Goal: Task Accomplishment & Management: Use online tool/utility

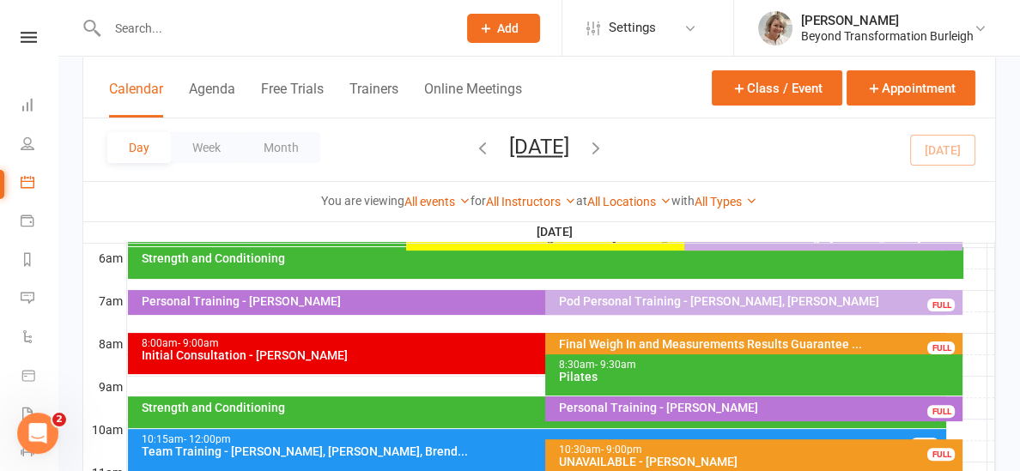
scroll to position [368, 0]
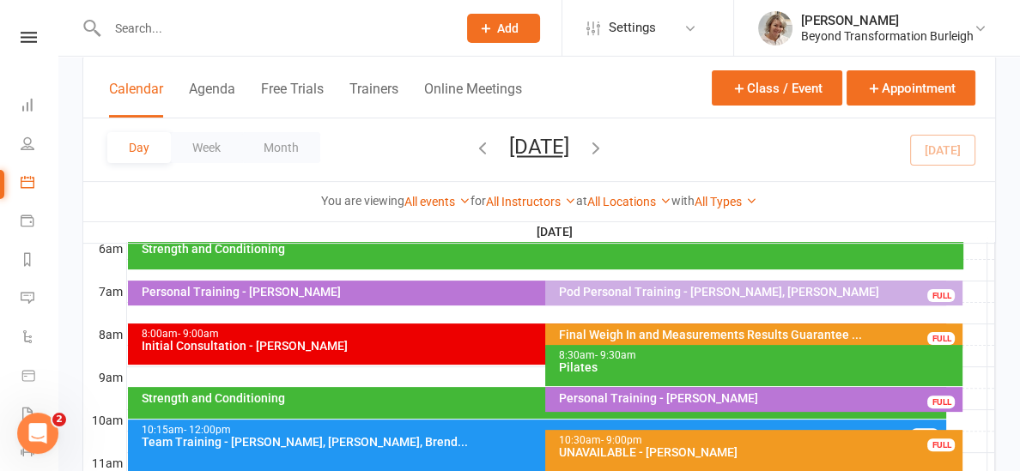
click at [598, 355] on span "- 9:30am" at bounding box center [614, 355] width 41 height 12
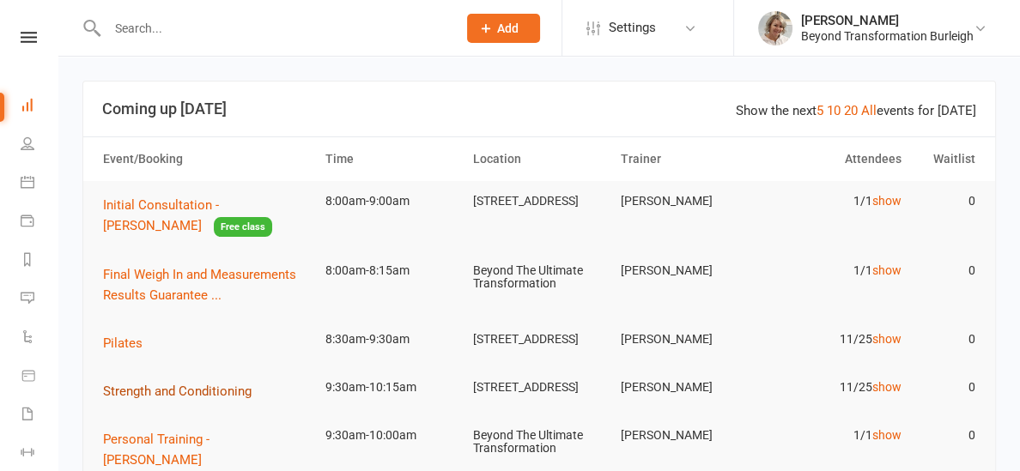
scroll to position [27, 0]
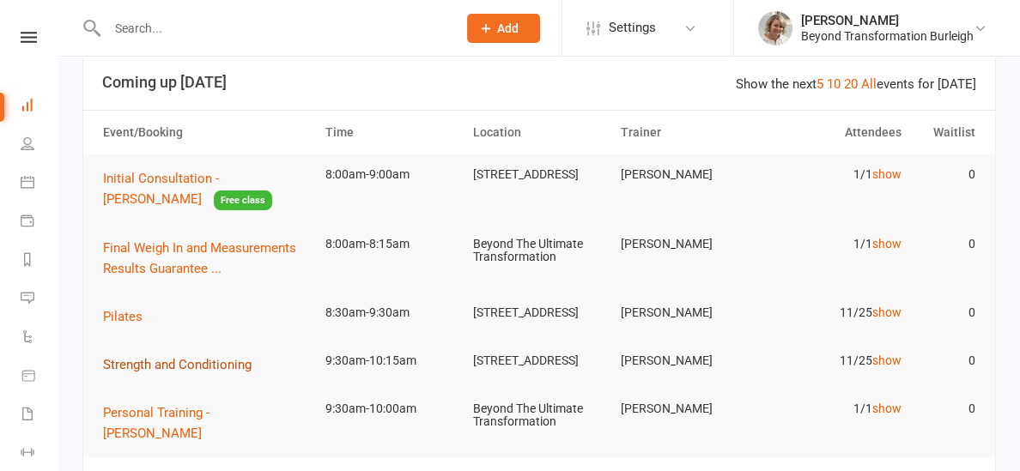
click at [229, 367] on span "Strength and Conditioning" at bounding box center [177, 364] width 149 height 15
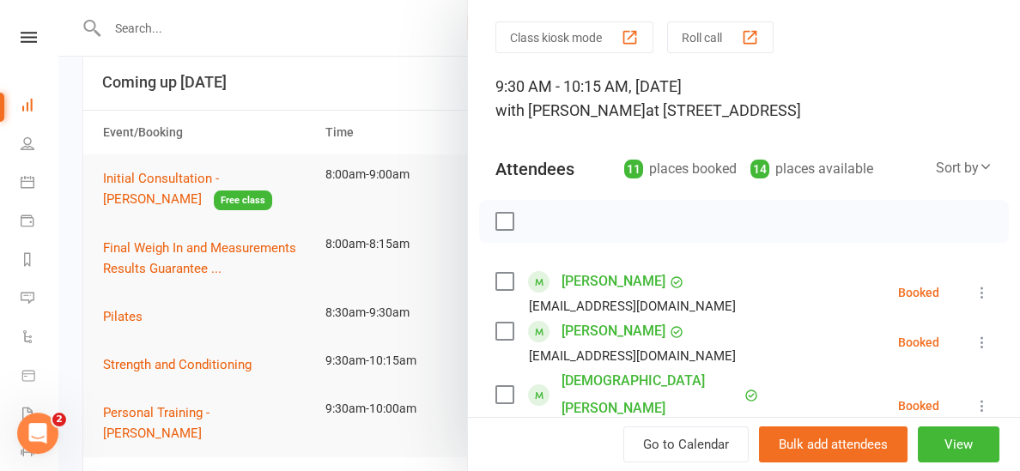
scroll to position [0, 0]
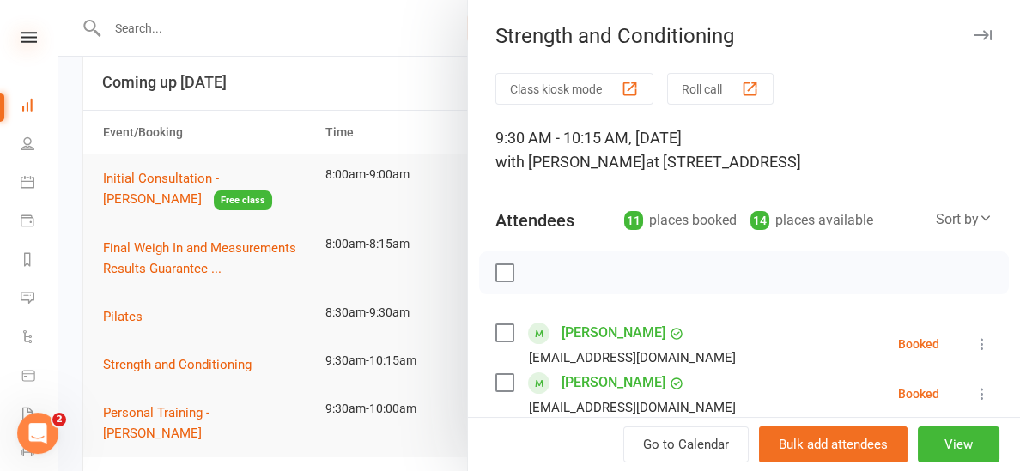
click at [31, 35] on icon at bounding box center [29, 37] width 16 height 11
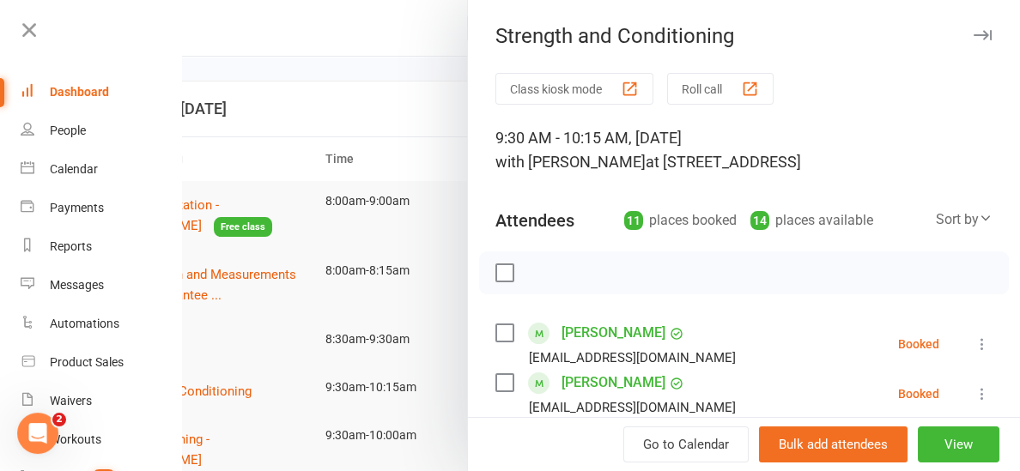
click at [422, 15] on div at bounding box center [601, 235] width 838 height 471
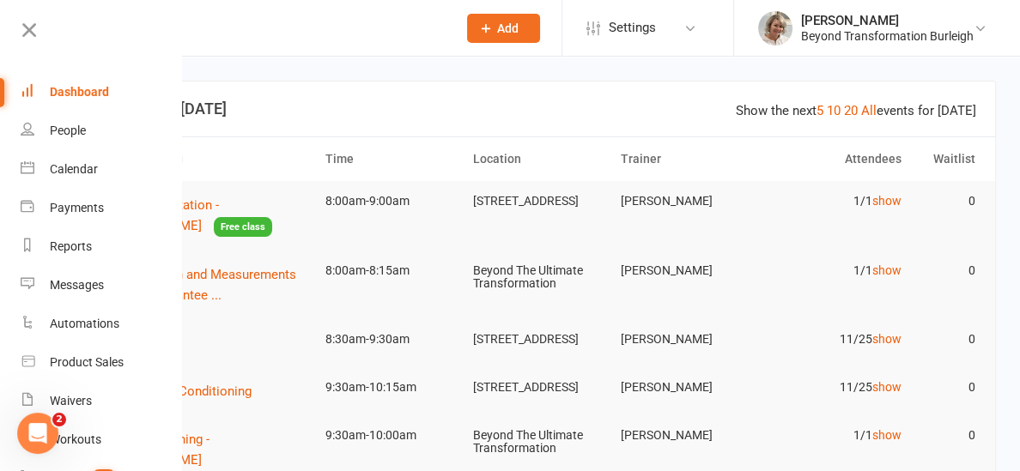
click at [401, 52] on div at bounding box center [601, 235] width 838 height 471
click at [446, 174] on th "Time" at bounding box center [392, 159] width 148 height 44
click at [29, 29] on icon at bounding box center [29, 30] width 24 height 24
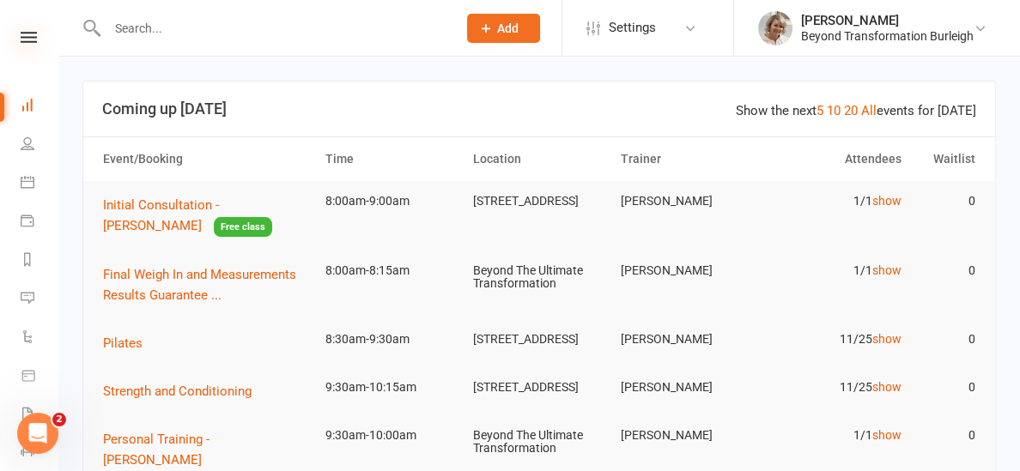
click at [23, 40] on icon at bounding box center [29, 37] width 16 height 11
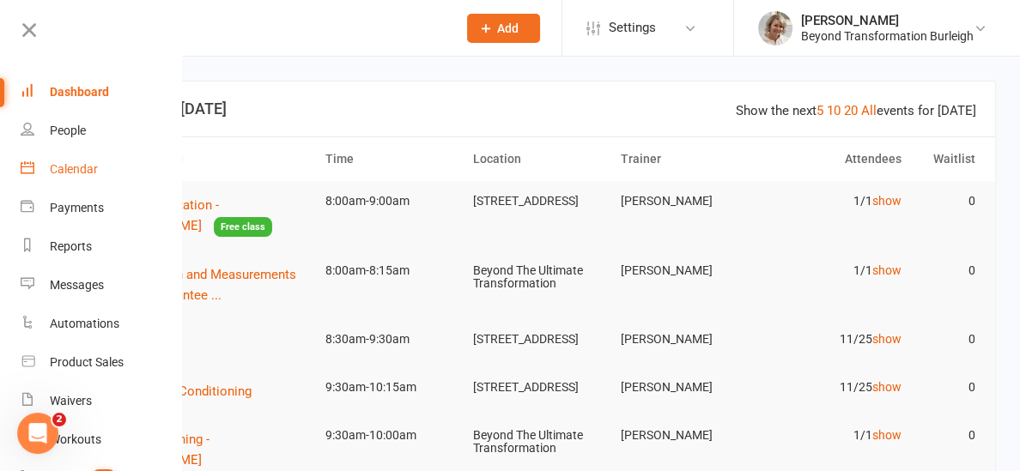
click at [67, 170] on div "Calendar" at bounding box center [74, 169] width 48 height 14
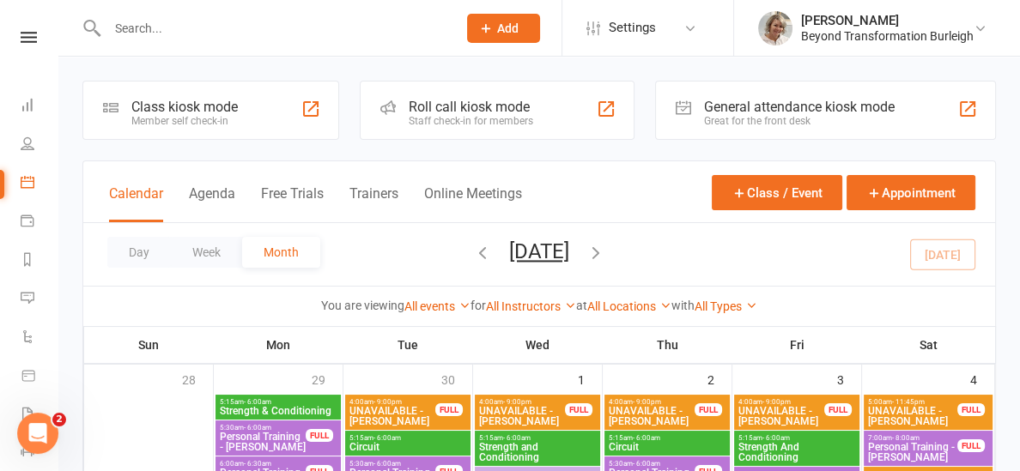
click at [177, 29] on input "text" at bounding box center [273, 28] width 343 height 24
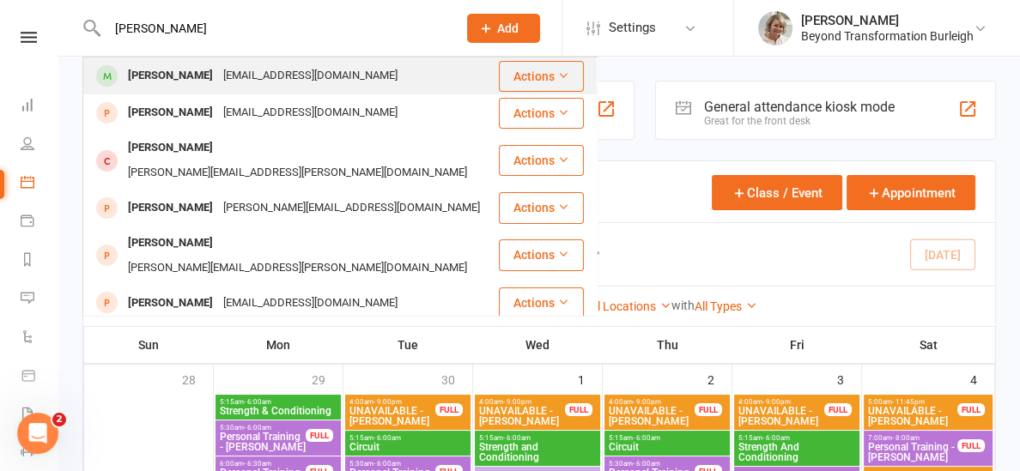
type input "helen car"
click at [178, 84] on div "Helen Carlile" at bounding box center [170, 76] width 95 height 25
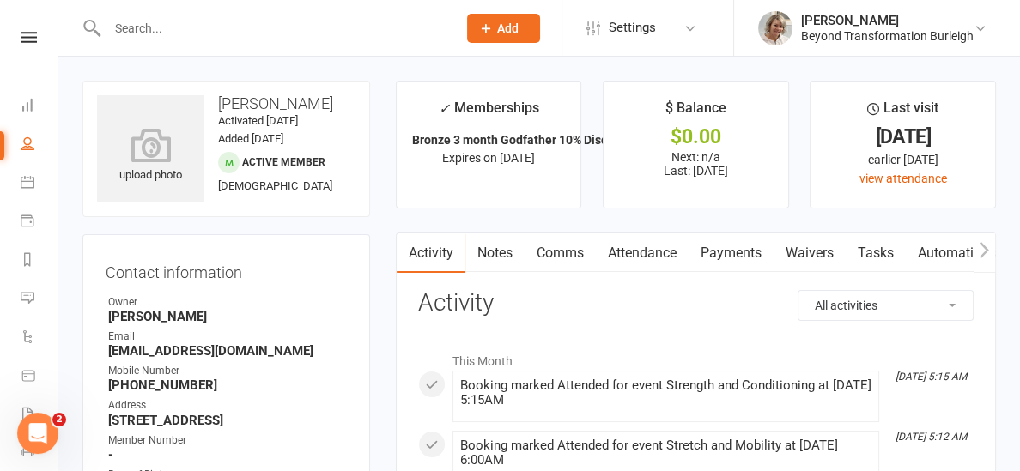
click at [662, 256] on link "Attendance" at bounding box center [642, 253] width 93 height 39
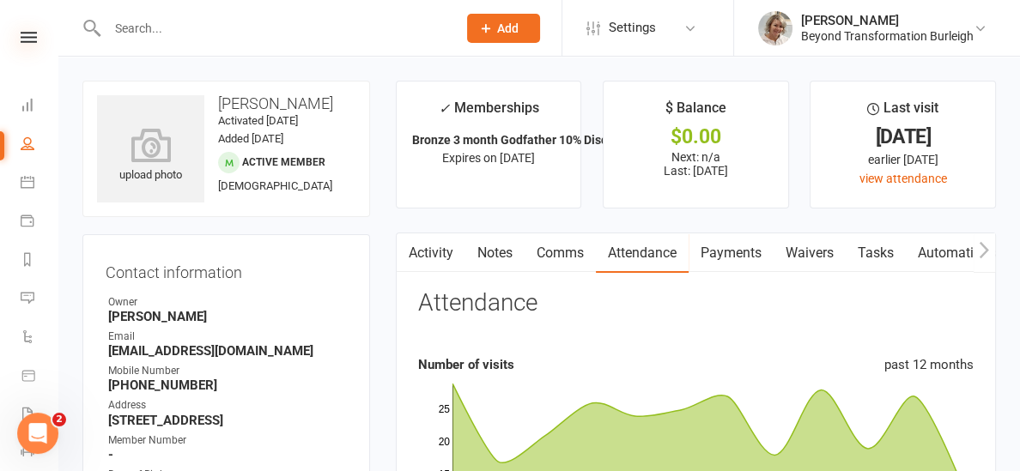
click at [22, 36] on icon at bounding box center [29, 37] width 16 height 11
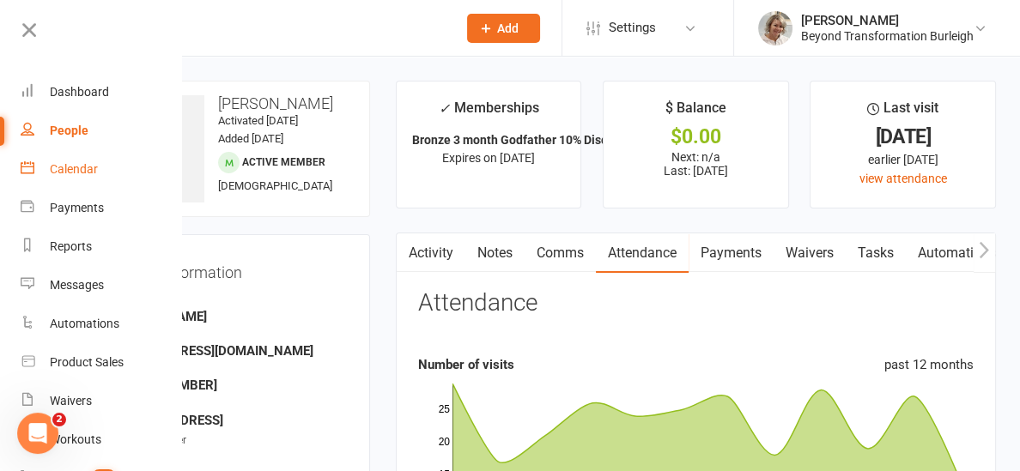
click at [71, 159] on link "Calendar" at bounding box center [102, 169] width 162 height 39
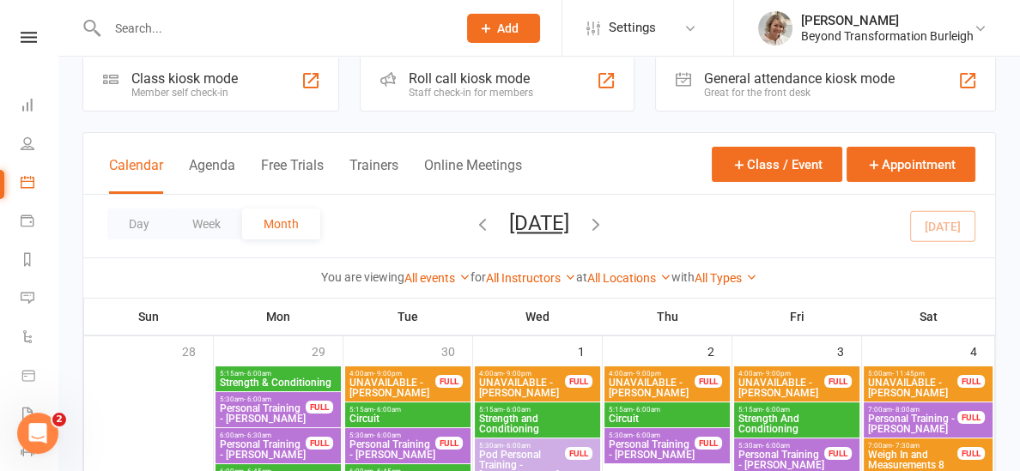
scroll to position [46, 0]
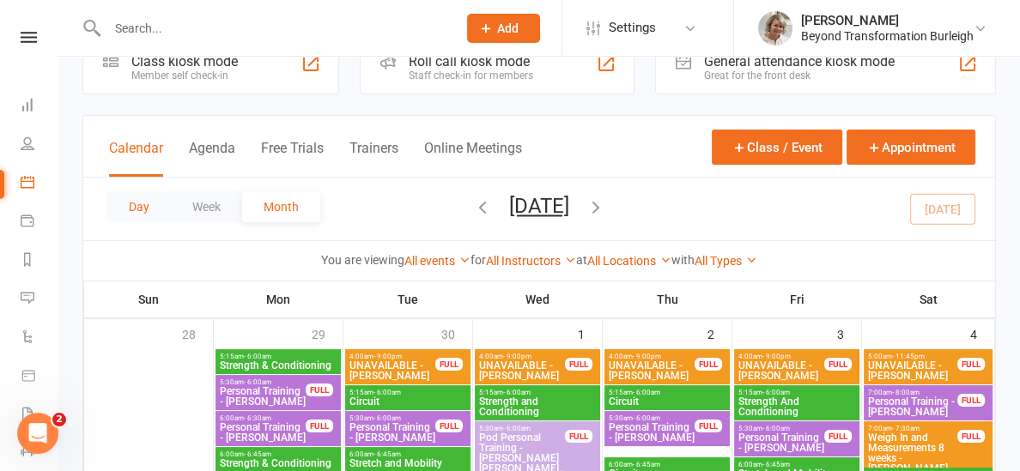
click at [143, 209] on button "Day" at bounding box center [139, 206] width 64 height 31
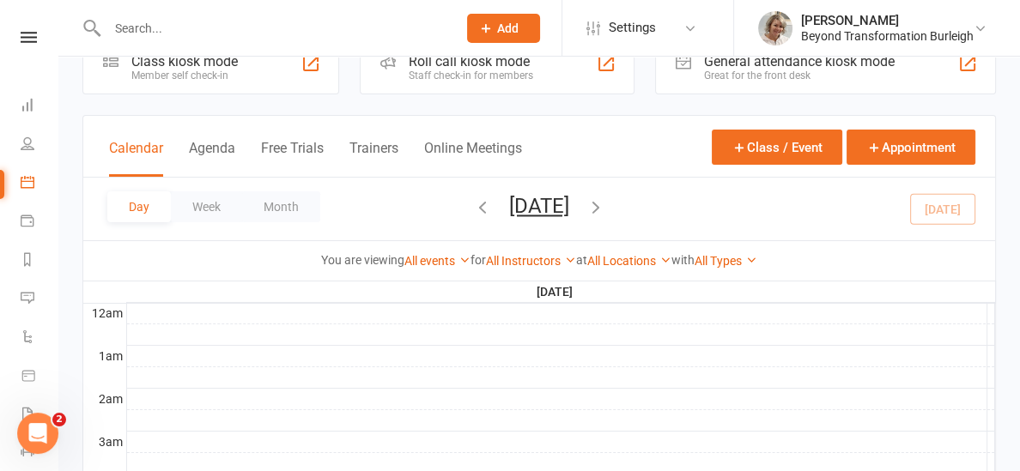
scroll to position [0, 0]
click at [509, 201] on button "[DATE]" at bounding box center [539, 206] width 60 height 24
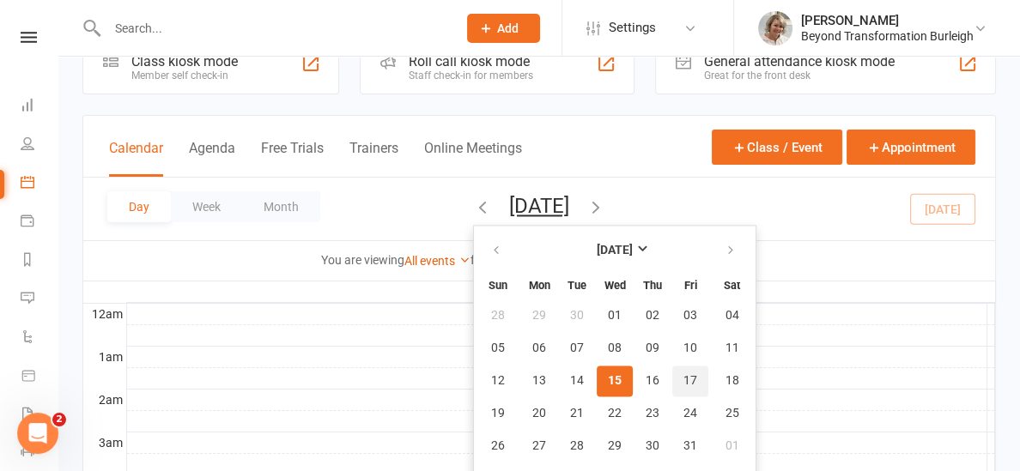
click at [683, 382] on span "17" at bounding box center [690, 381] width 14 height 14
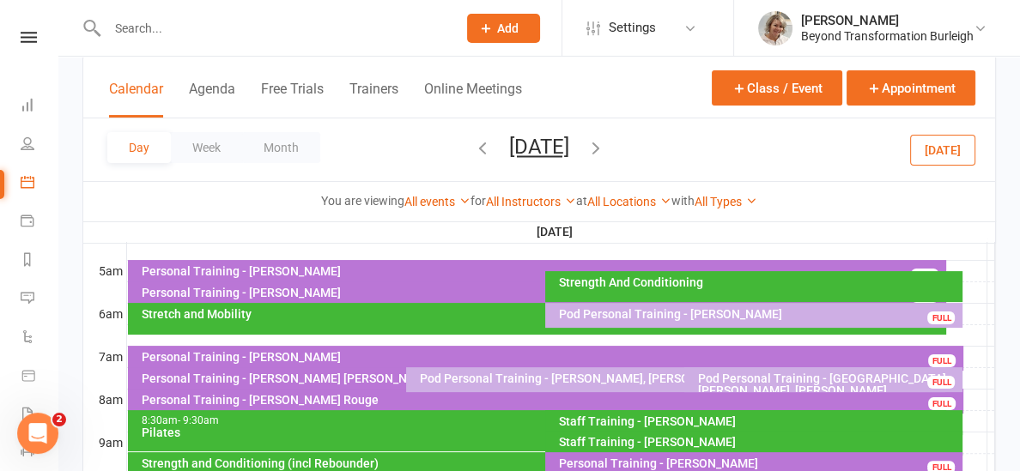
scroll to position [316, 0]
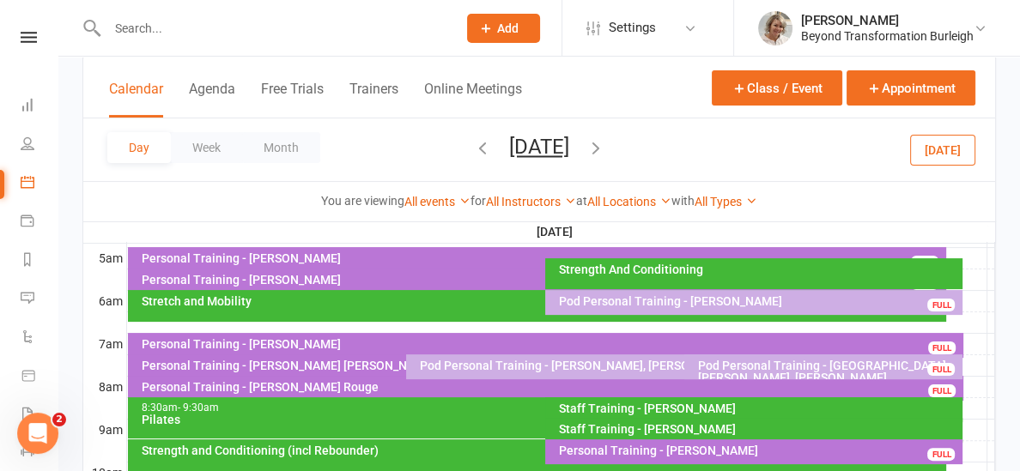
click at [473, 145] on icon "button" at bounding box center [482, 147] width 19 height 19
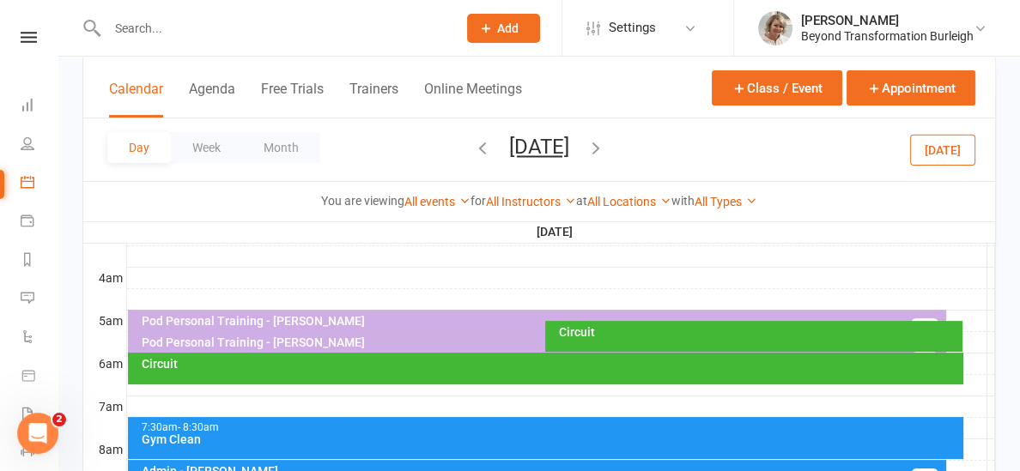
scroll to position [262, 0]
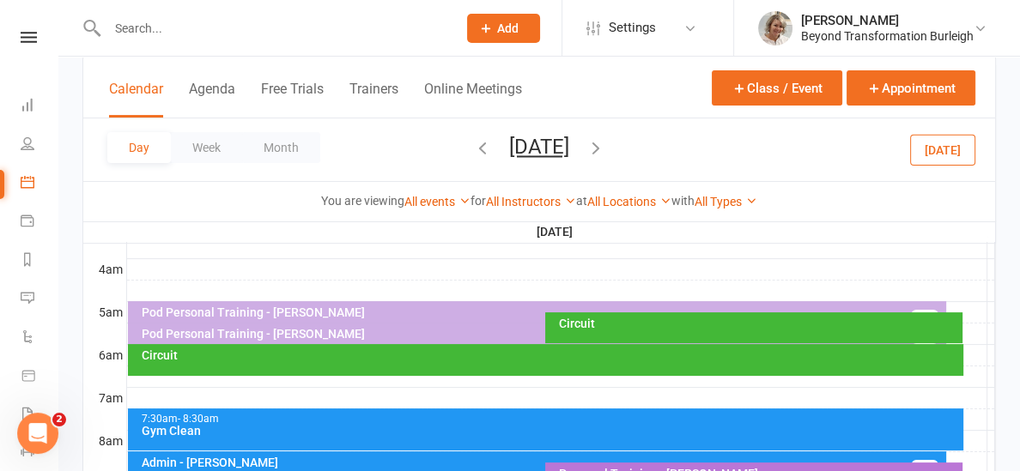
click at [613, 321] on div "Circuit" at bounding box center [758, 324] width 402 height 12
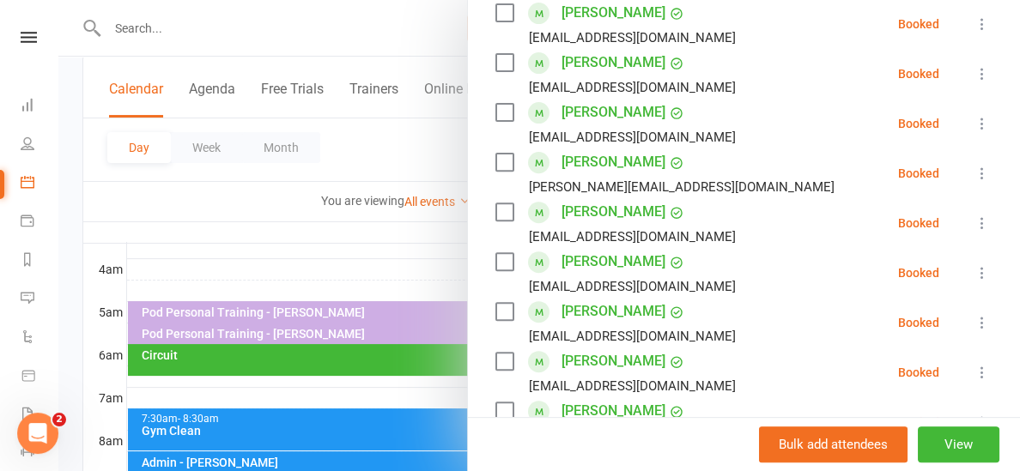
scroll to position [600, 0]
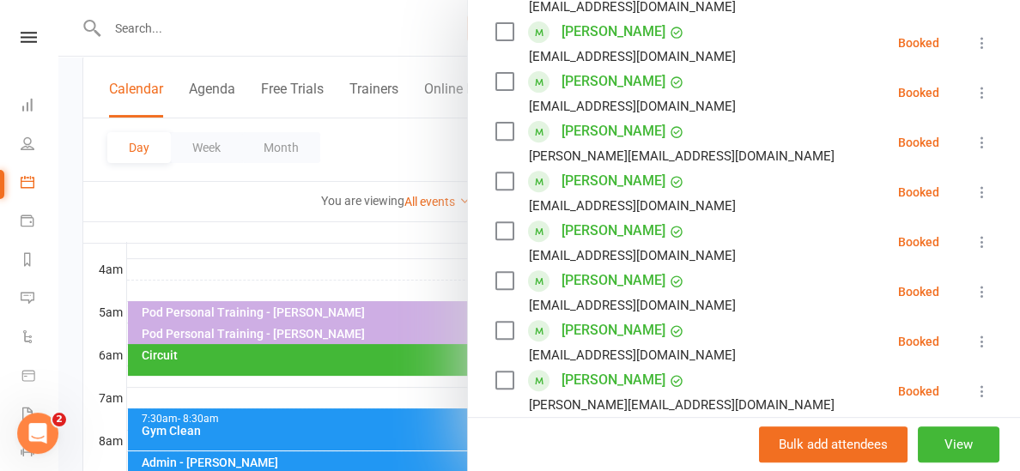
click at [344, 275] on div at bounding box center [539, 235] width 962 height 471
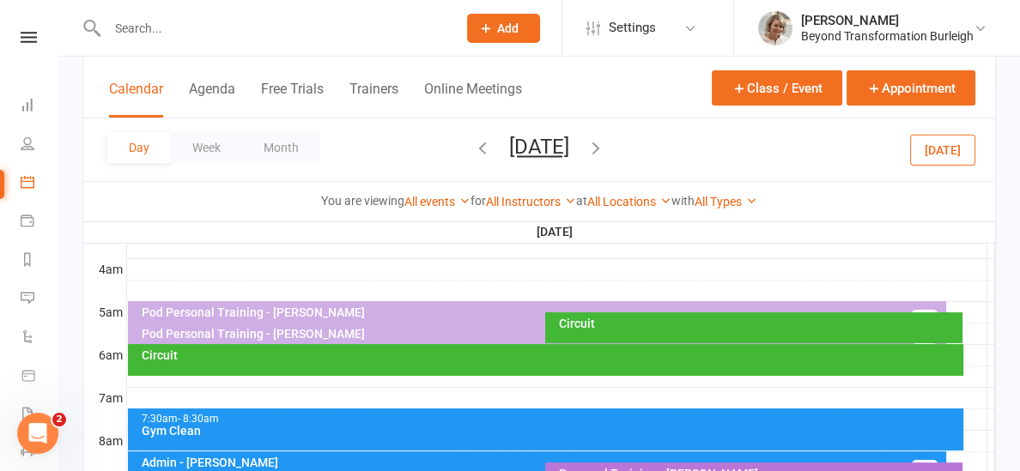
click at [473, 149] on icon "button" at bounding box center [482, 147] width 19 height 19
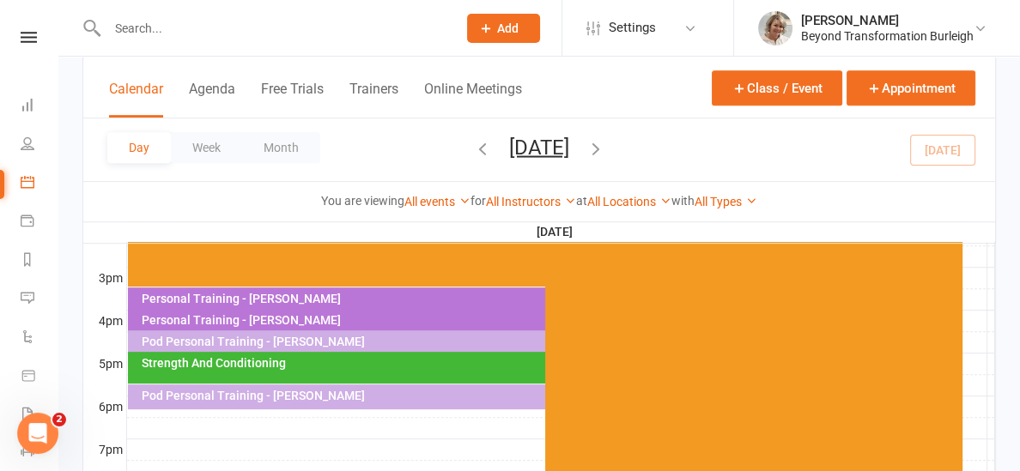
scroll to position [754, 0]
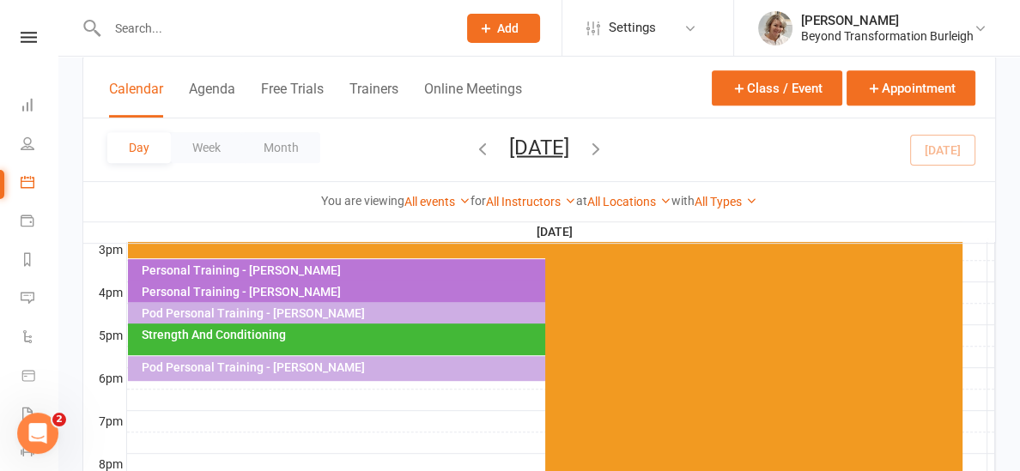
click at [304, 331] on div "Strength And Conditioning" at bounding box center [541, 335] width 802 height 12
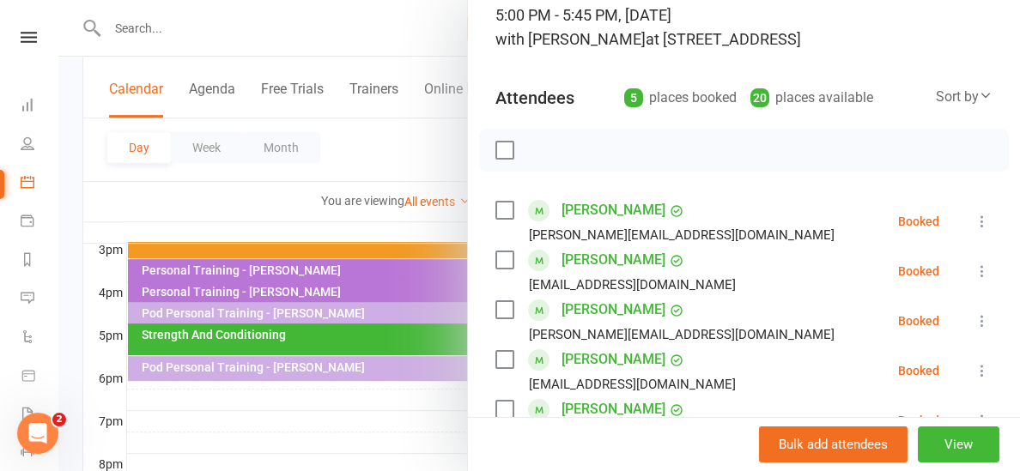
scroll to position [124, 0]
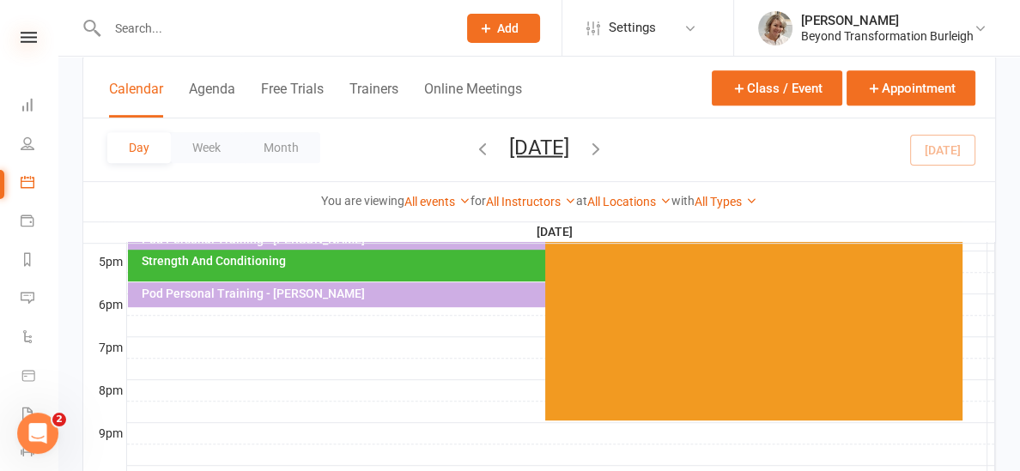
click at [29, 40] on icon at bounding box center [29, 37] width 16 height 11
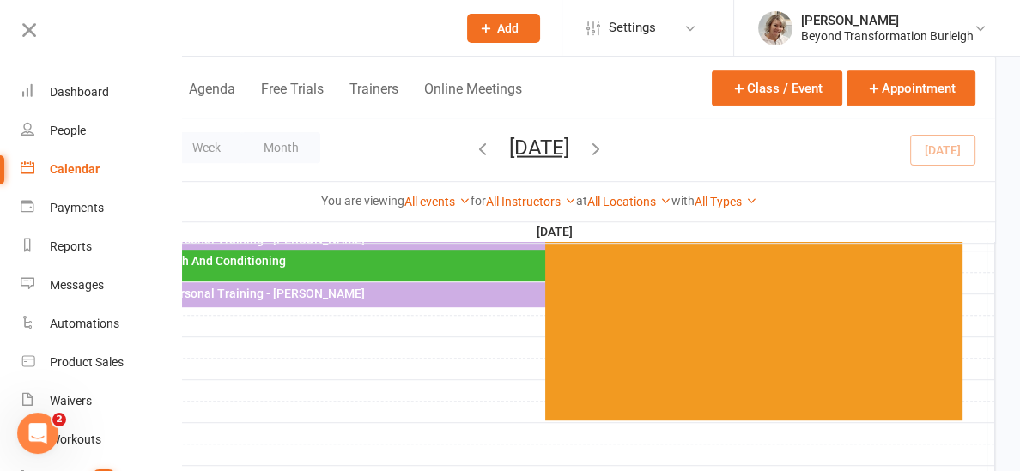
click at [72, 167] on div "Calendar" at bounding box center [75, 169] width 50 height 14
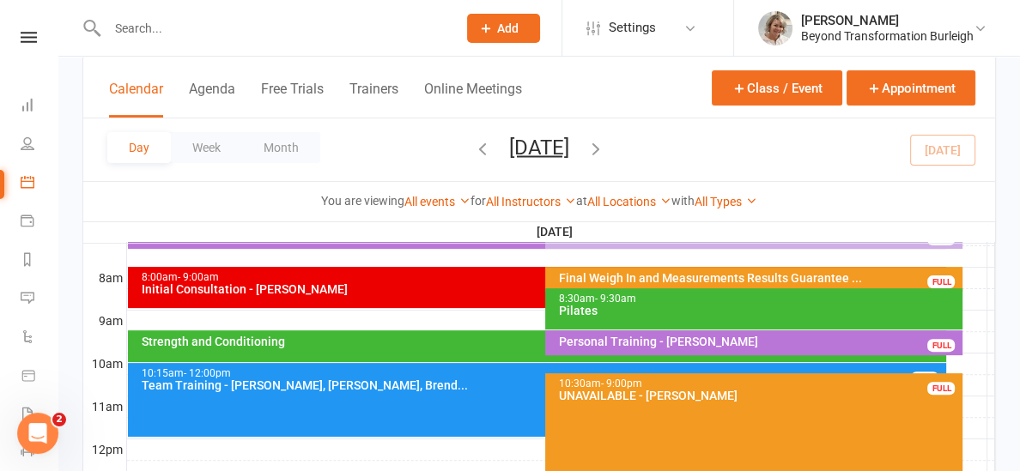
scroll to position [395, 0]
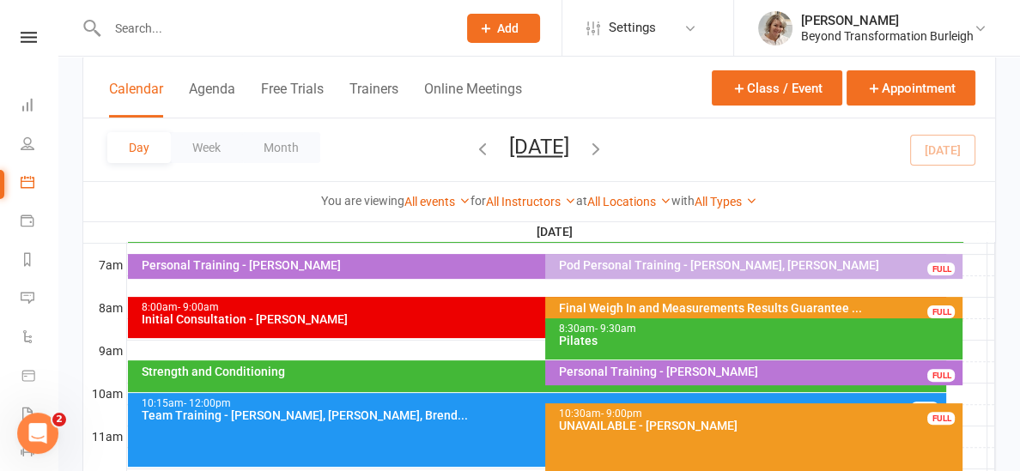
click at [21, 165] on link "Calendar" at bounding box center [40, 184] width 39 height 39
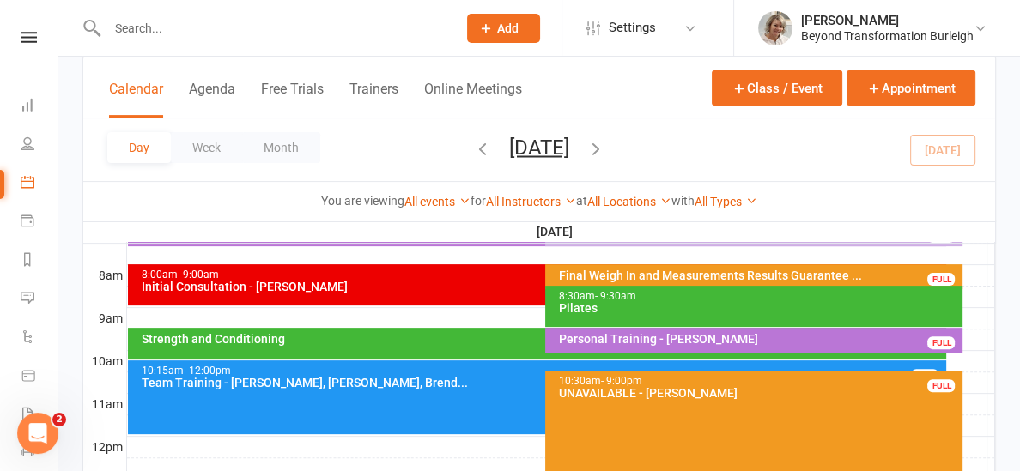
scroll to position [437, 0]
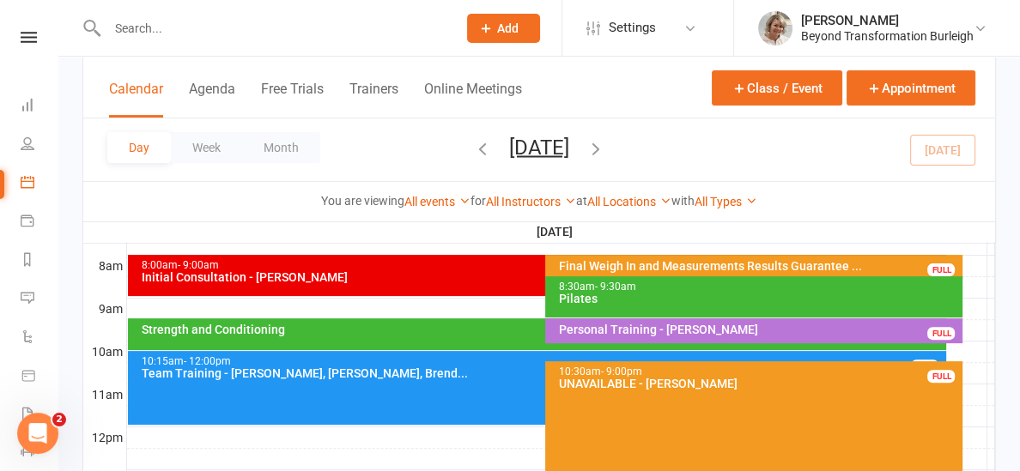
click at [624, 297] on div "Pilates" at bounding box center [758, 299] width 402 height 12
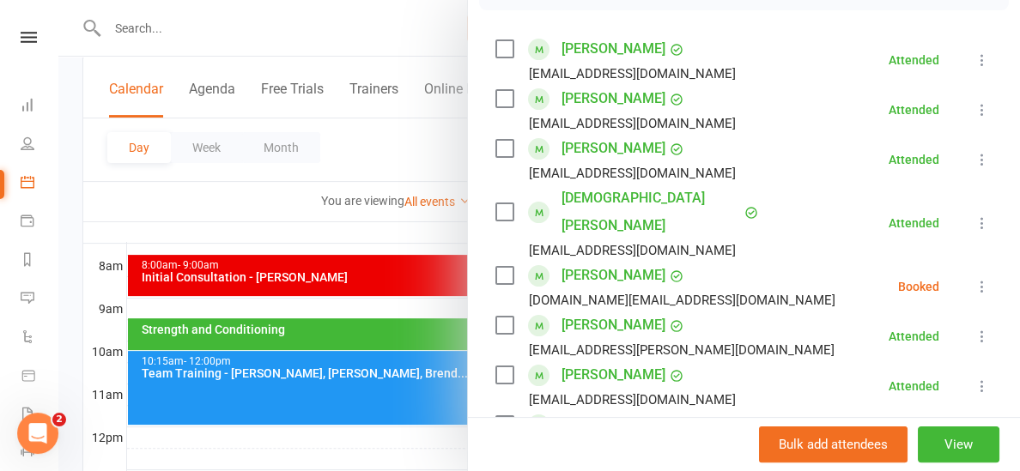
scroll to position [303, 0]
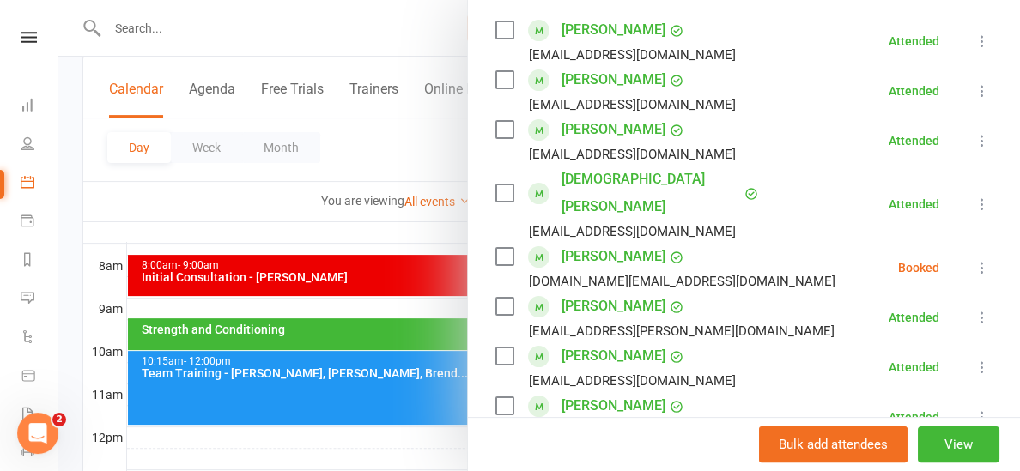
click at [980, 259] on icon at bounding box center [982, 267] width 17 height 17
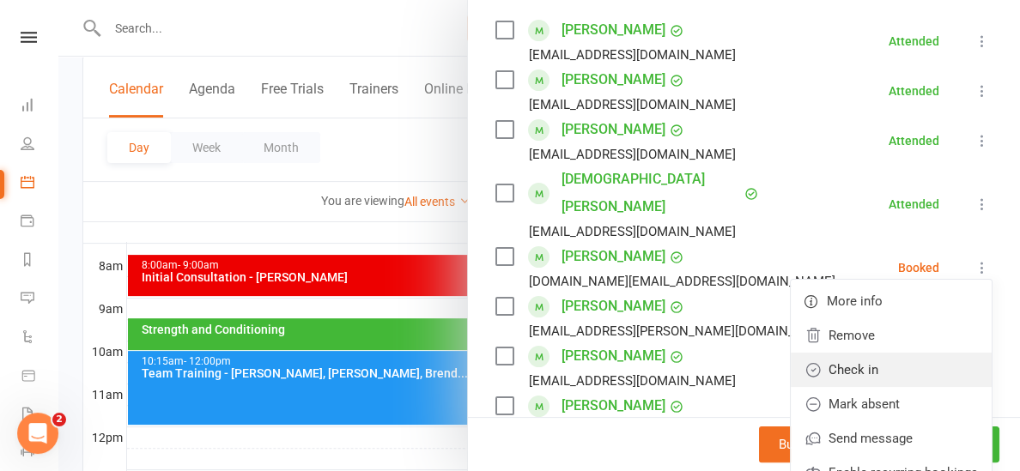
click at [888, 353] on link "Check in" at bounding box center [891, 370] width 201 height 34
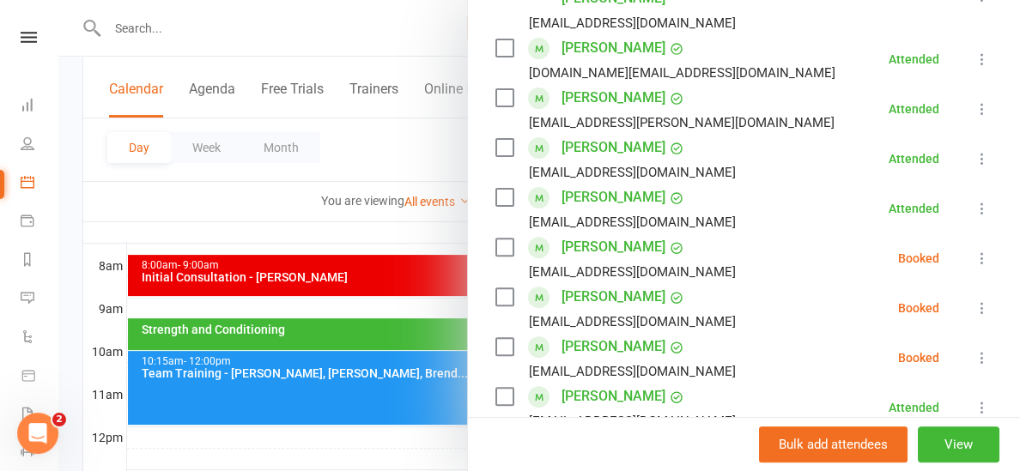
scroll to position [513, 0]
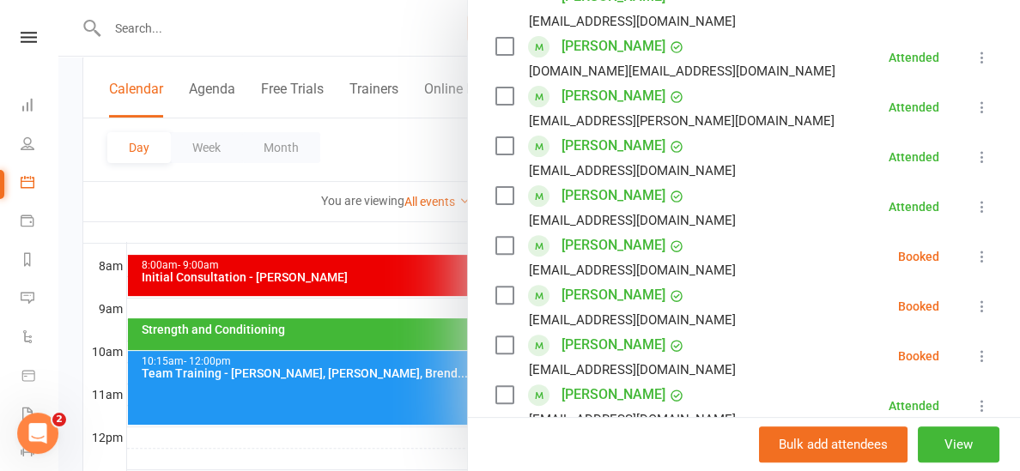
click at [984, 298] on icon at bounding box center [982, 306] width 17 height 17
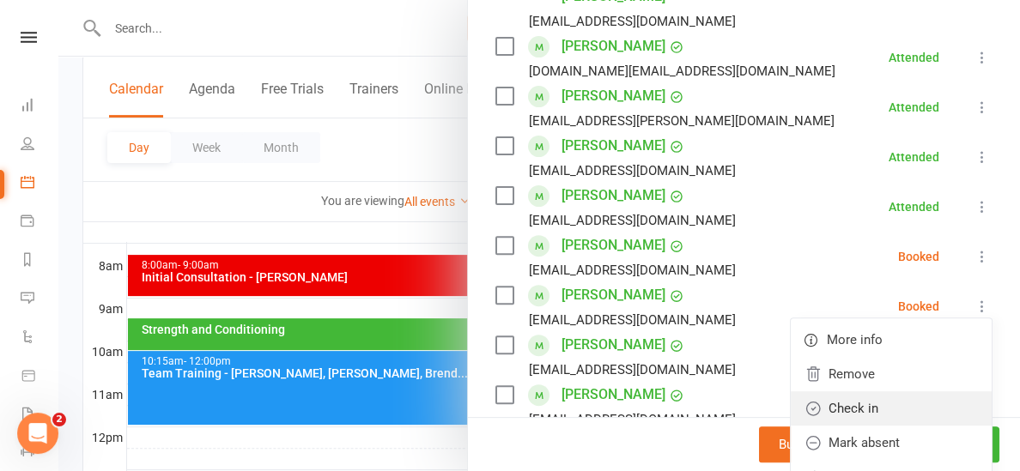
click at [888, 391] on link "Check in" at bounding box center [891, 408] width 201 height 34
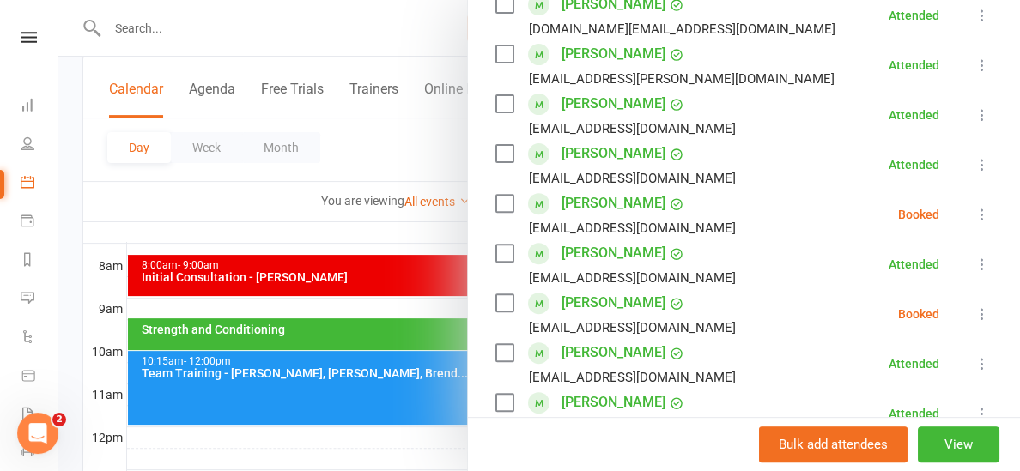
scroll to position [562, 0]
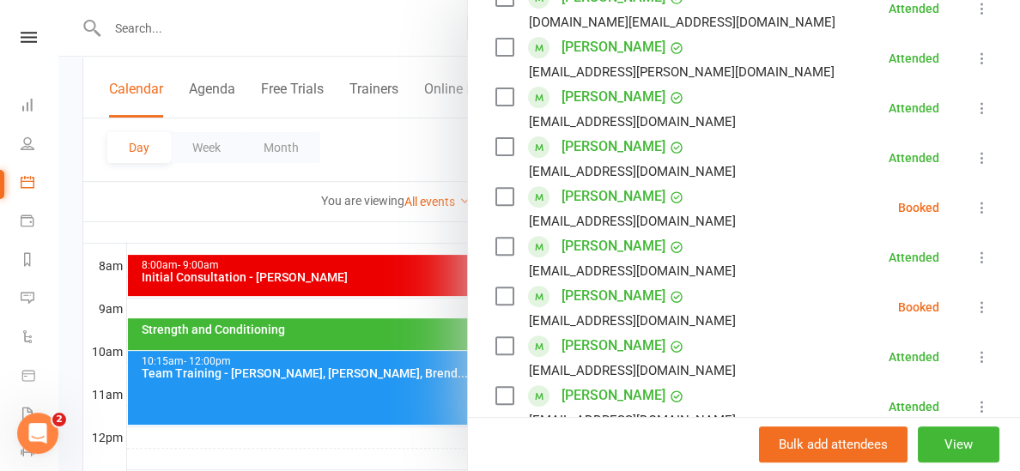
click at [980, 299] on icon at bounding box center [982, 307] width 17 height 17
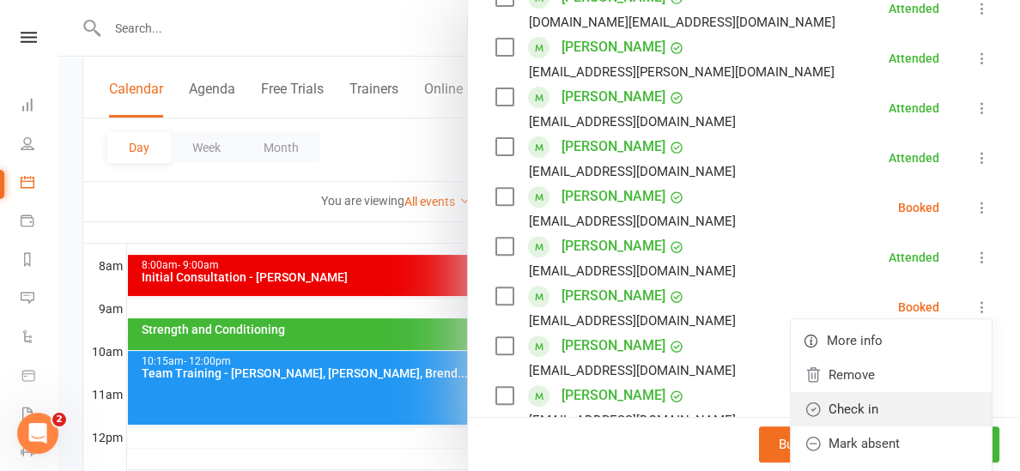
click at [890, 392] on link "Check in" at bounding box center [891, 409] width 201 height 34
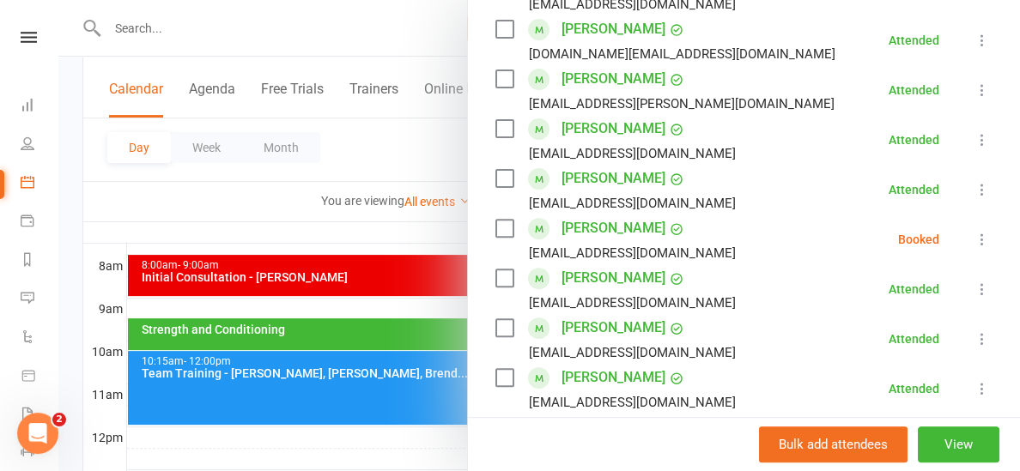
scroll to position [528, 0]
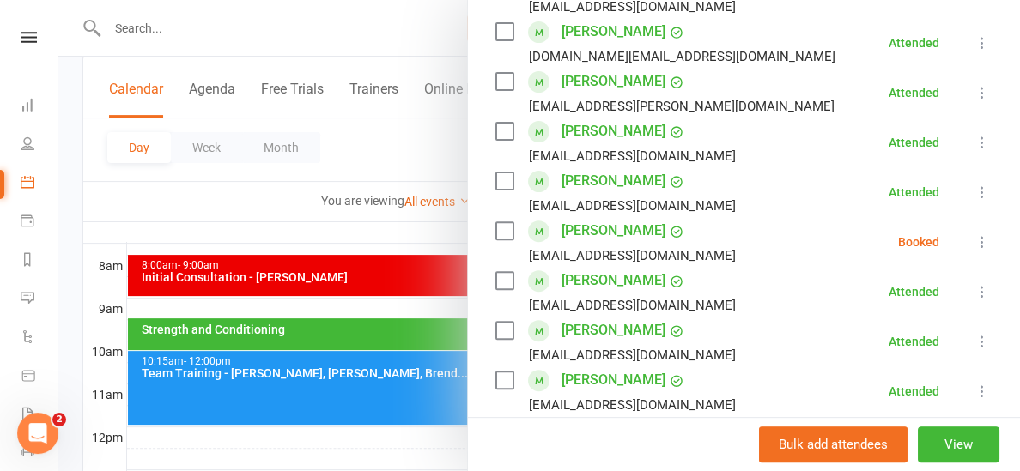
click at [982, 234] on icon at bounding box center [982, 242] width 17 height 17
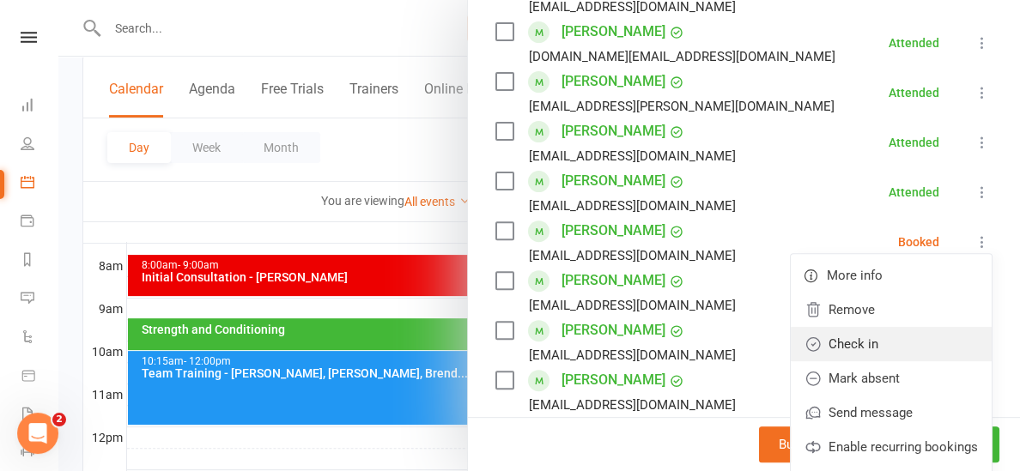
click at [880, 327] on link "Check in" at bounding box center [891, 344] width 201 height 34
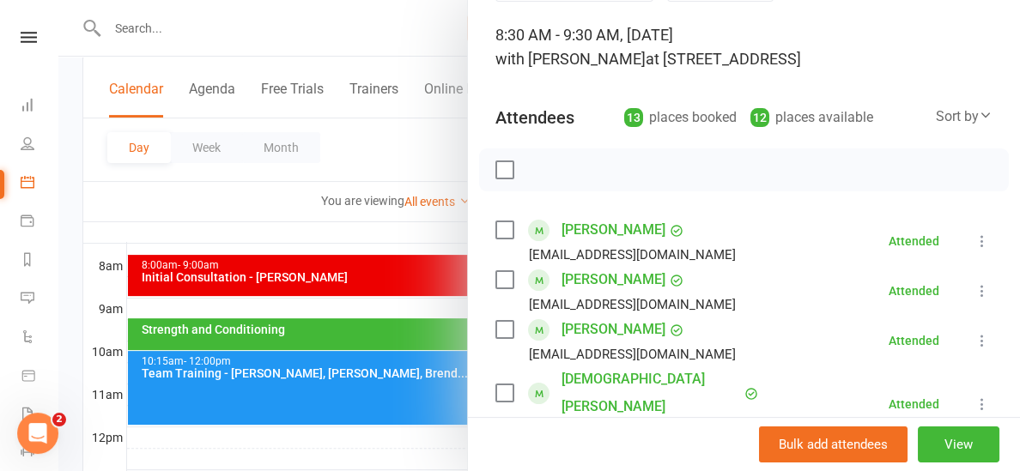
scroll to position [96, 0]
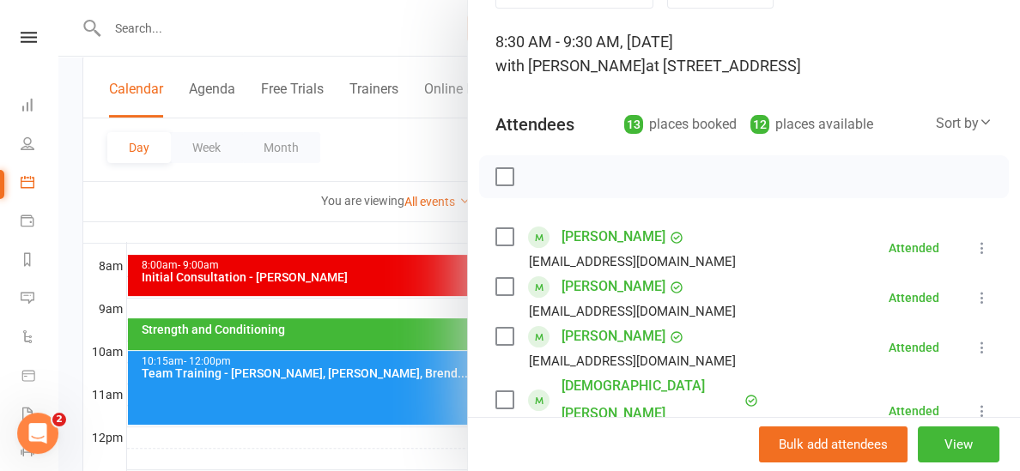
click at [415, 234] on div at bounding box center [539, 235] width 962 height 471
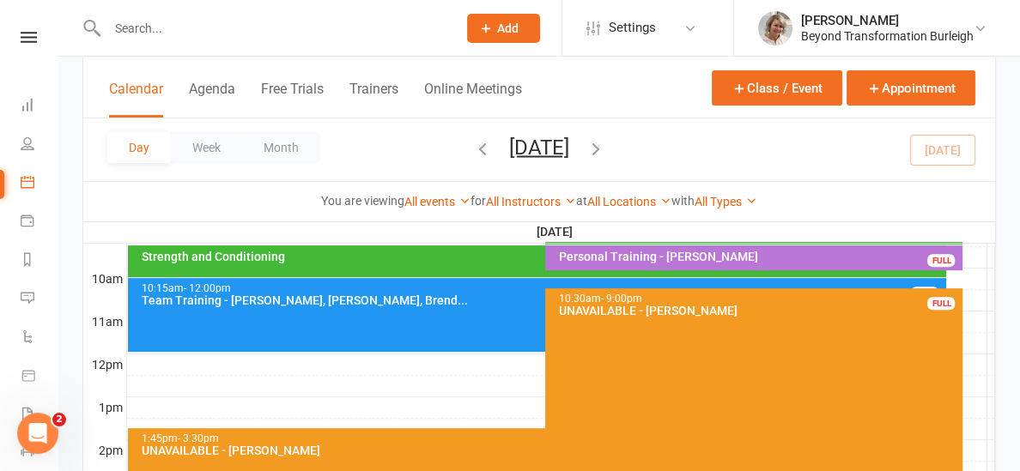
scroll to position [512, 0]
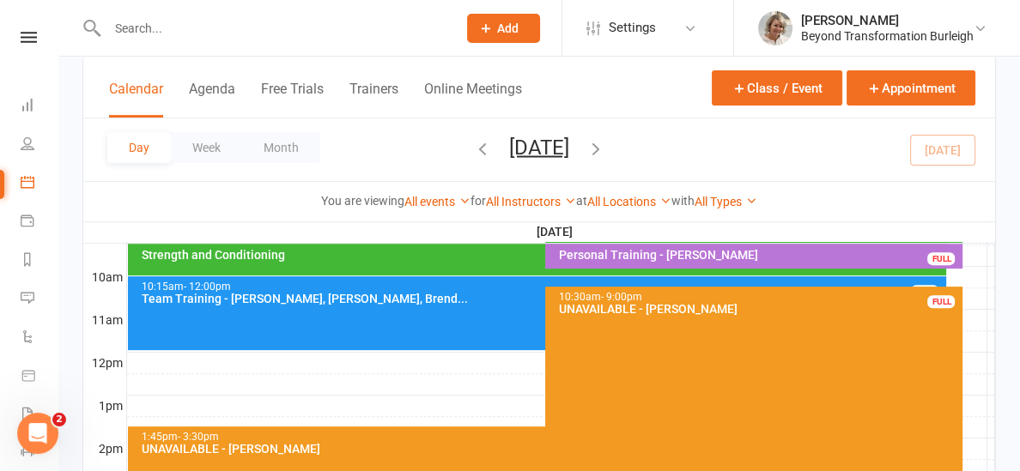
click at [383, 252] on div "Strength and Conditioning" at bounding box center [541, 255] width 802 height 12
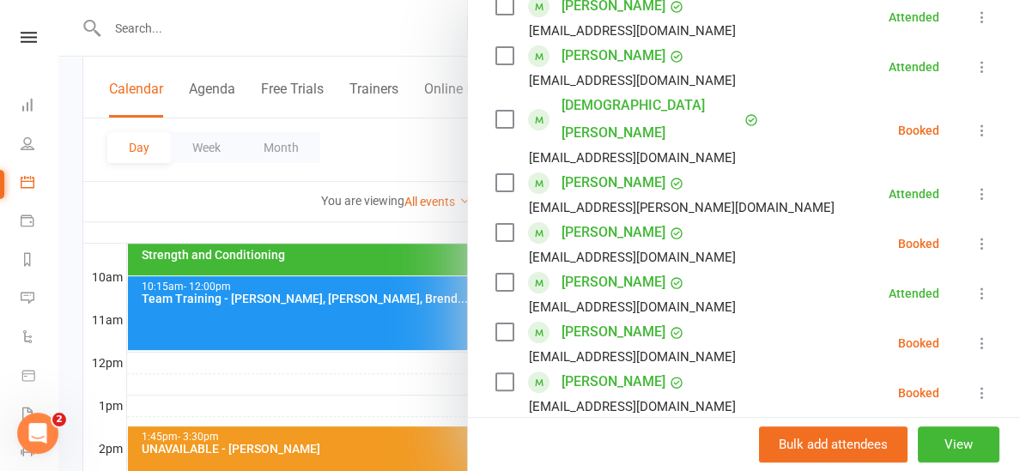
scroll to position [373, 0]
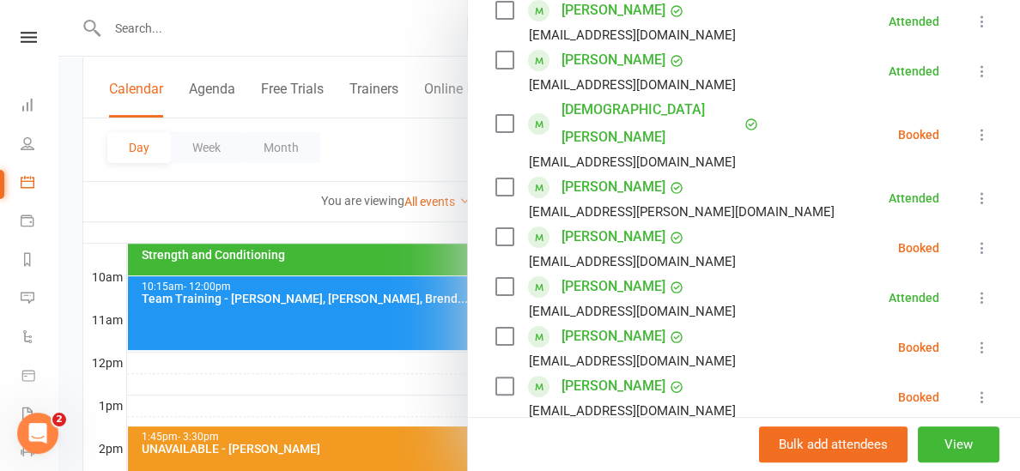
click at [990, 126] on icon at bounding box center [982, 134] width 17 height 17
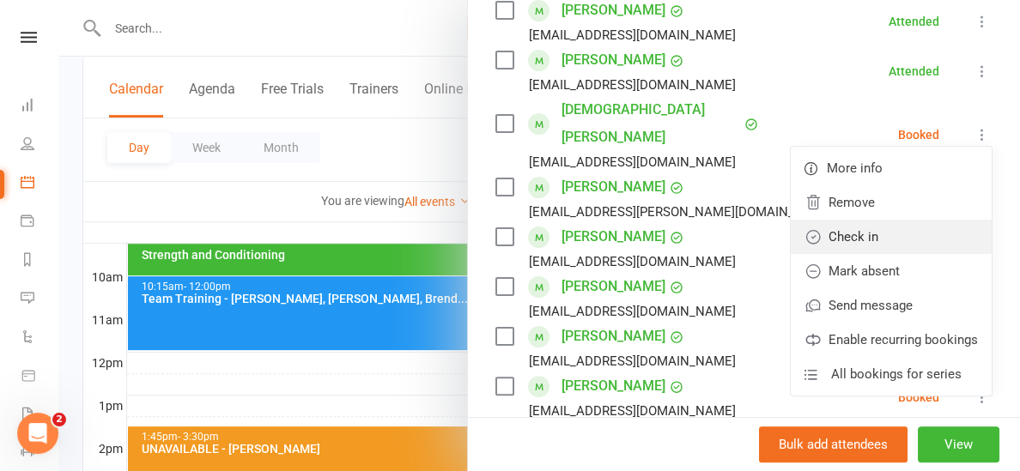
click at [866, 220] on link "Check in" at bounding box center [891, 237] width 201 height 34
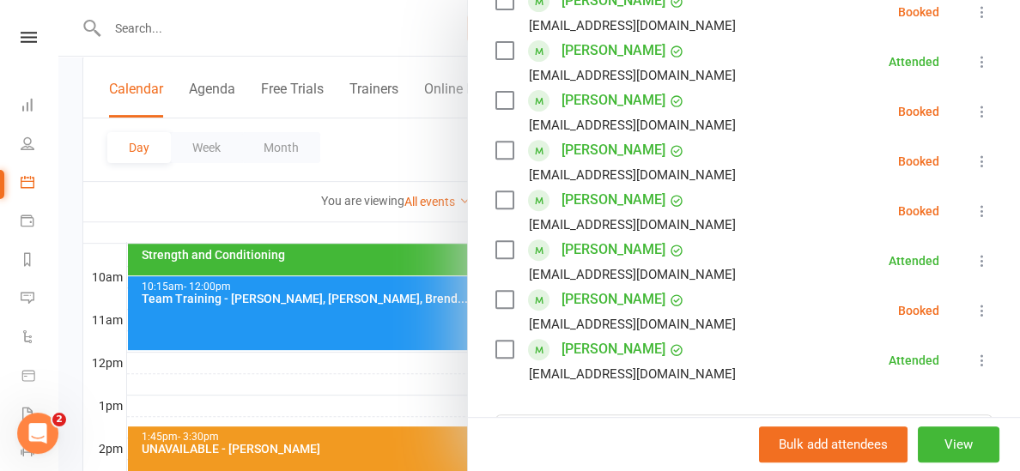
scroll to position [631, 0]
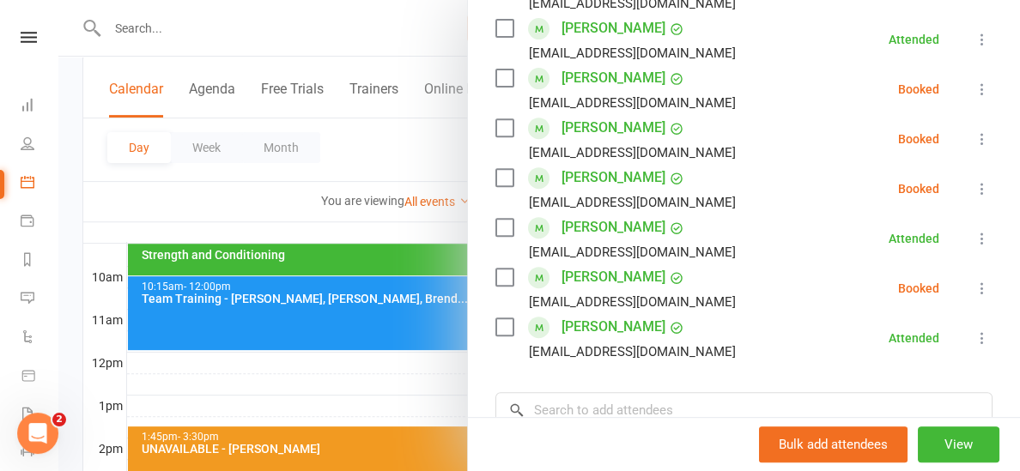
click at [390, 230] on div at bounding box center [539, 235] width 962 height 471
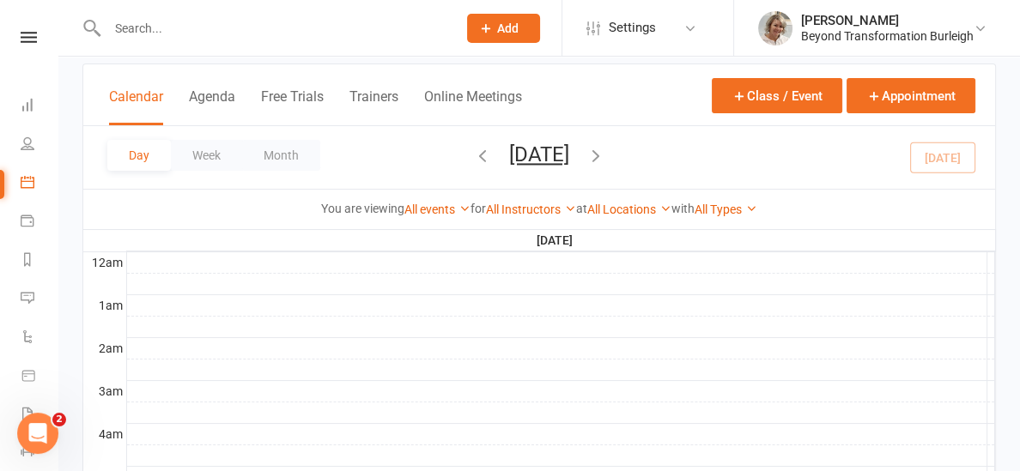
scroll to position [99, 0]
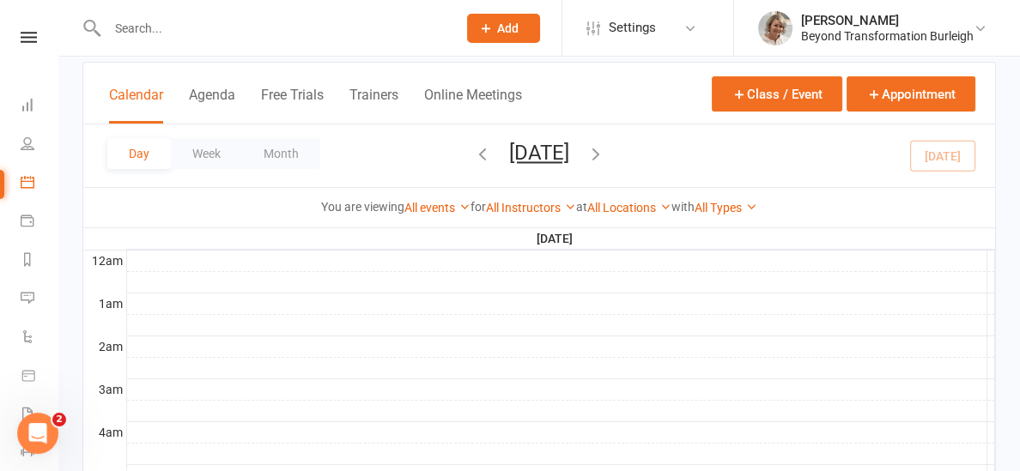
click at [605, 153] on icon "button" at bounding box center [595, 153] width 19 height 19
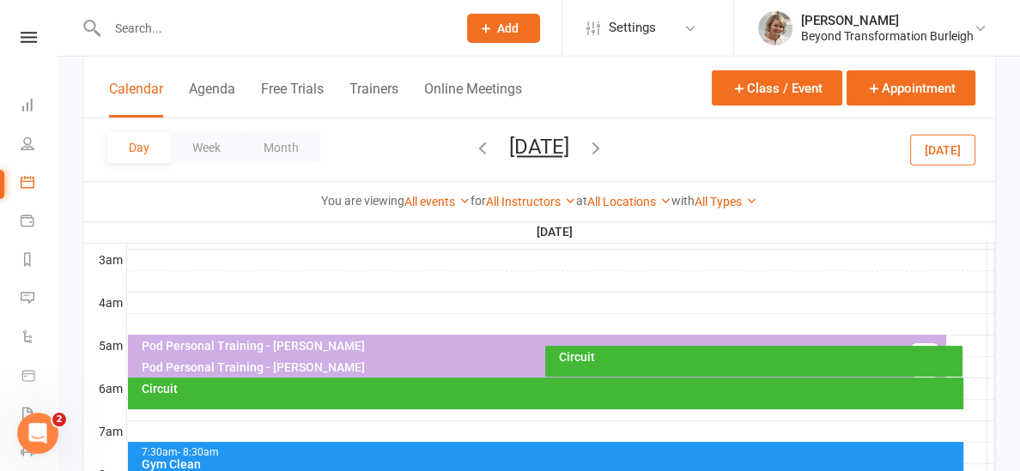
scroll to position [228, 0]
click at [620, 355] on div "Circuit" at bounding box center [758, 357] width 402 height 12
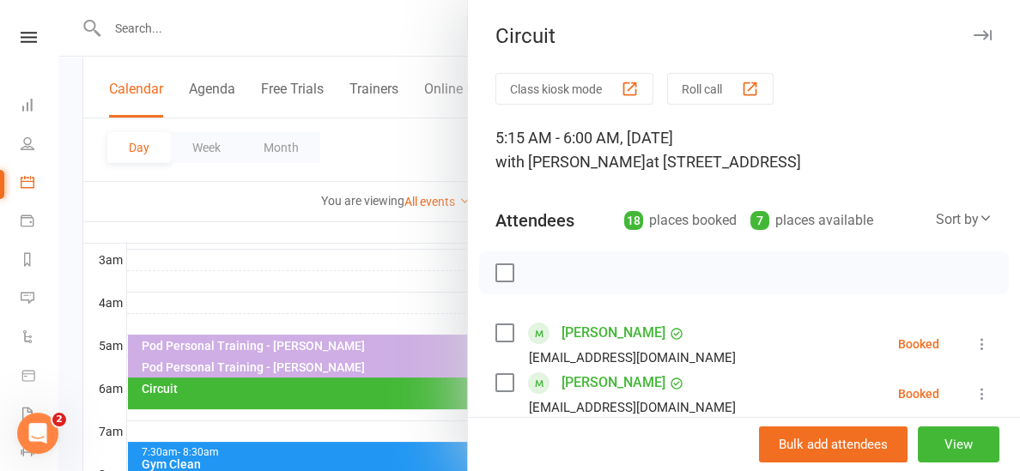
click at [340, 301] on div at bounding box center [539, 235] width 962 height 471
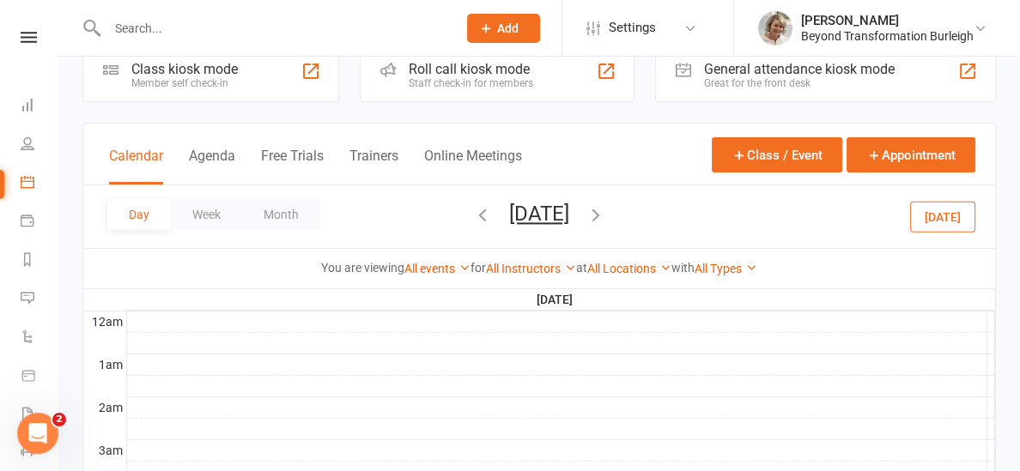
scroll to position [0, 0]
